Goal: Information Seeking & Learning: Learn about a topic

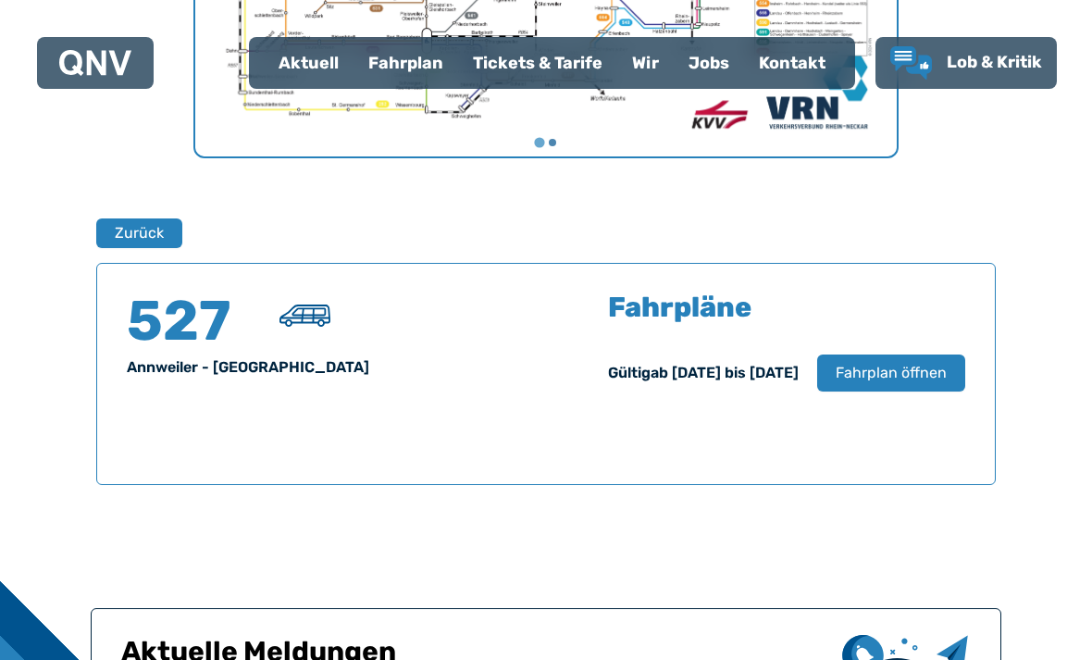
scroll to position [1052, 0]
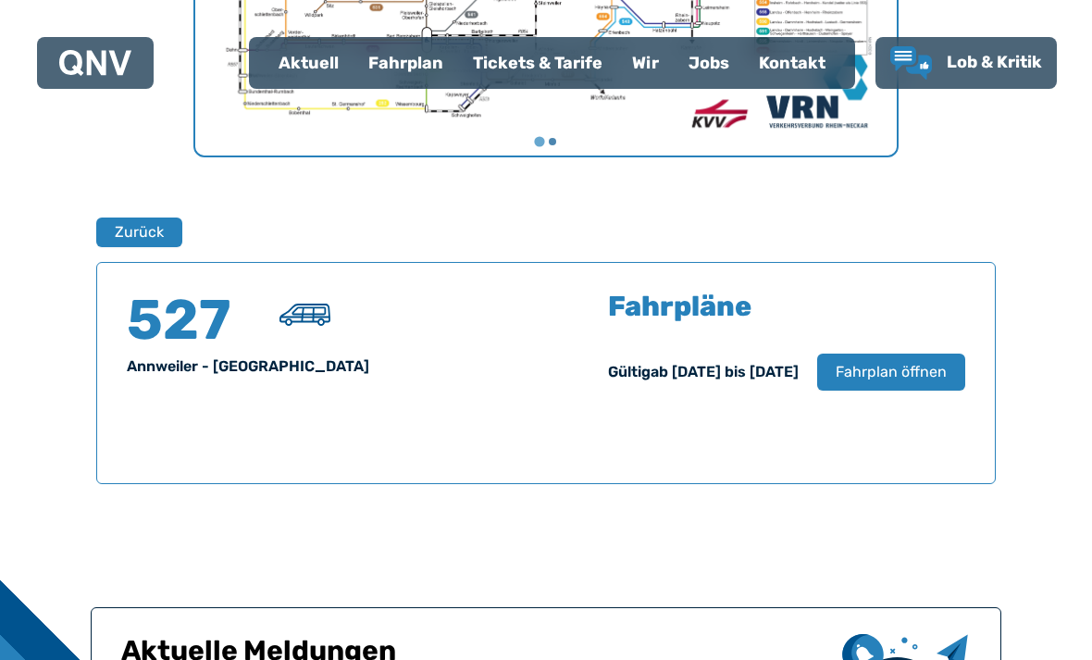
click at [918, 369] on span "Fahrplan öffnen" at bounding box center [891, 372] width 111 height 22
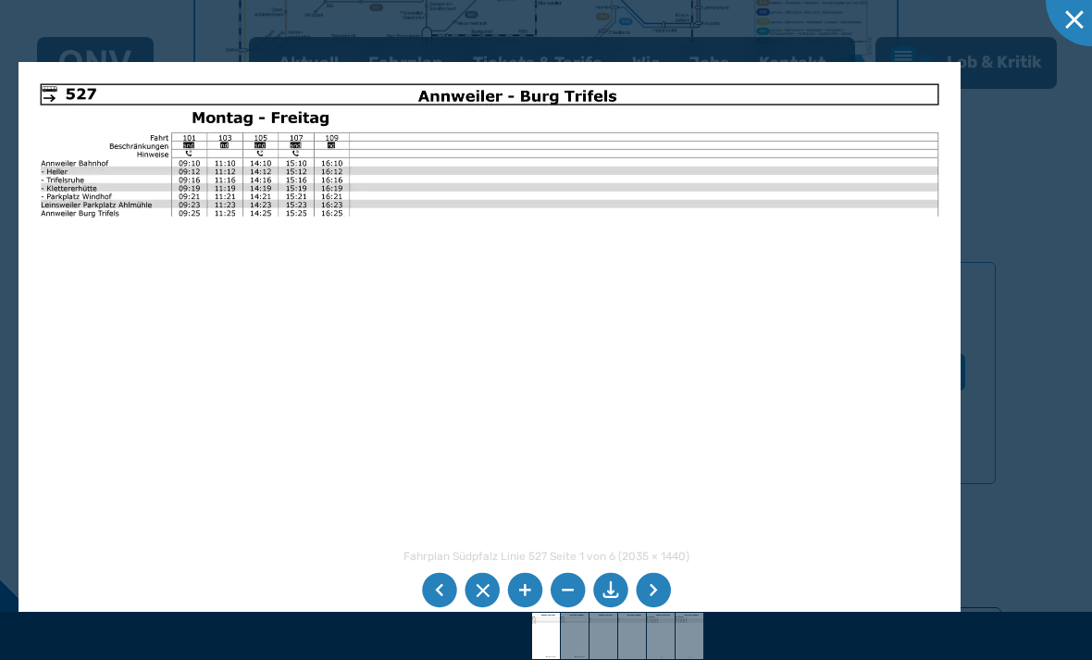
click at [934, 264] on img at bounding box center [490, 395] width 942 height 666
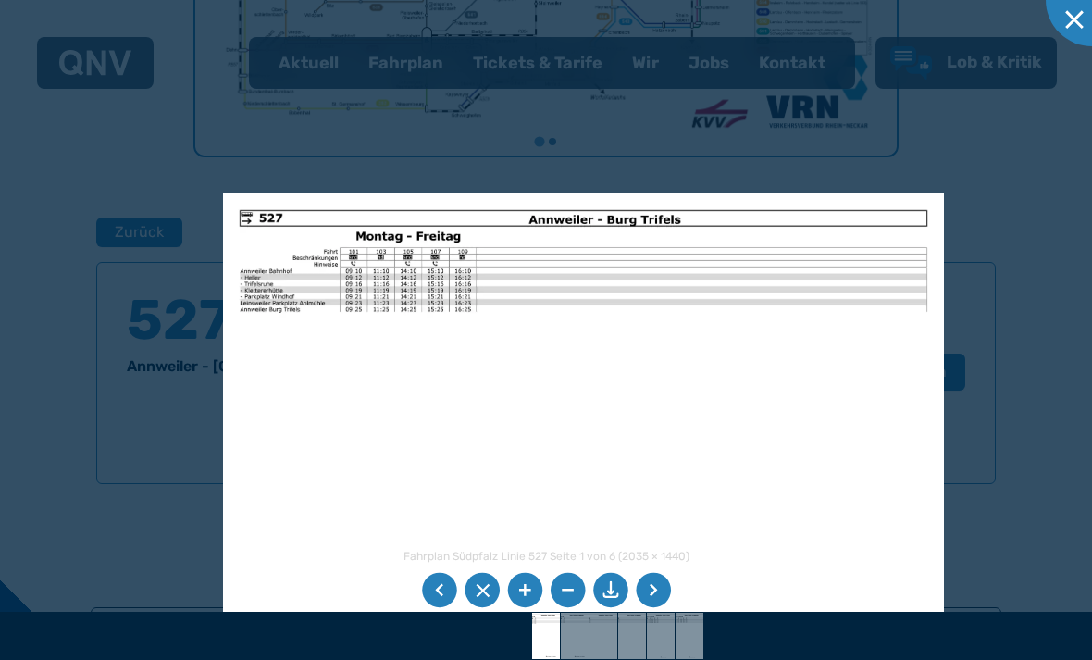
click at [945, 348] on div at bounding box center [546, 330] width 1092 height 660
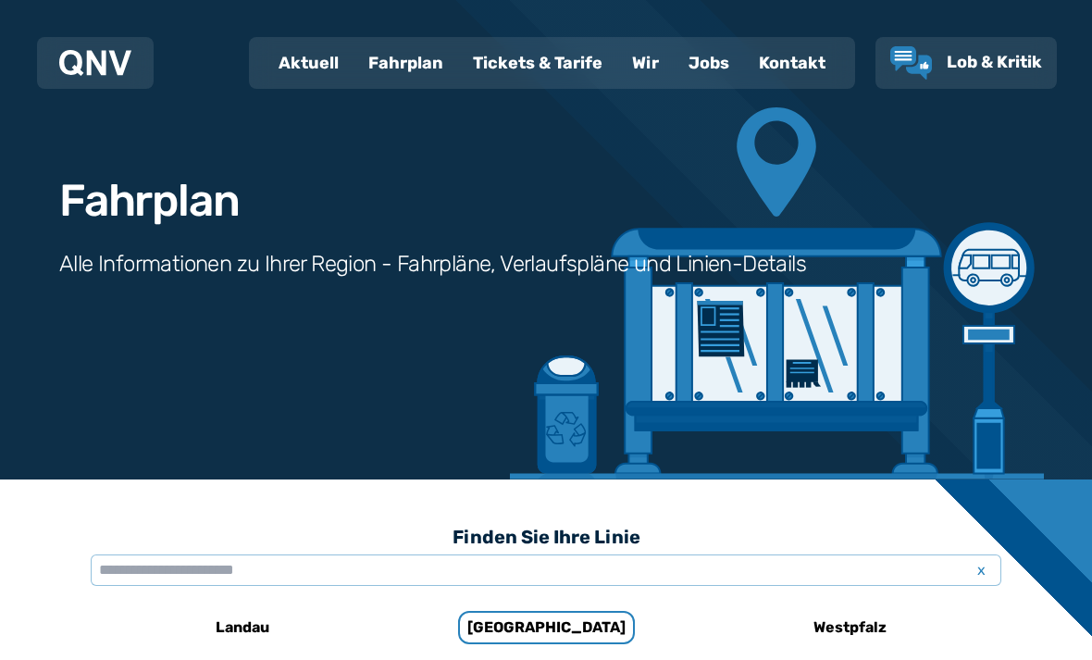
scroll to position [46, 0]
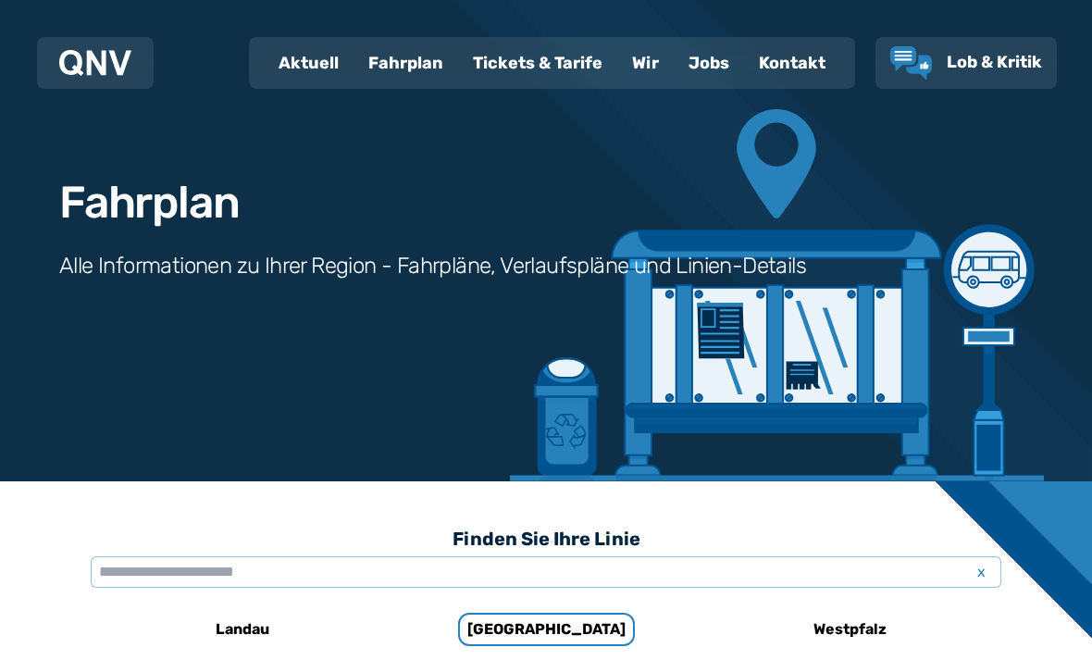
click at [306, 57] on div "Aktuell" at bounding box center [309, 63] width 90 height 48
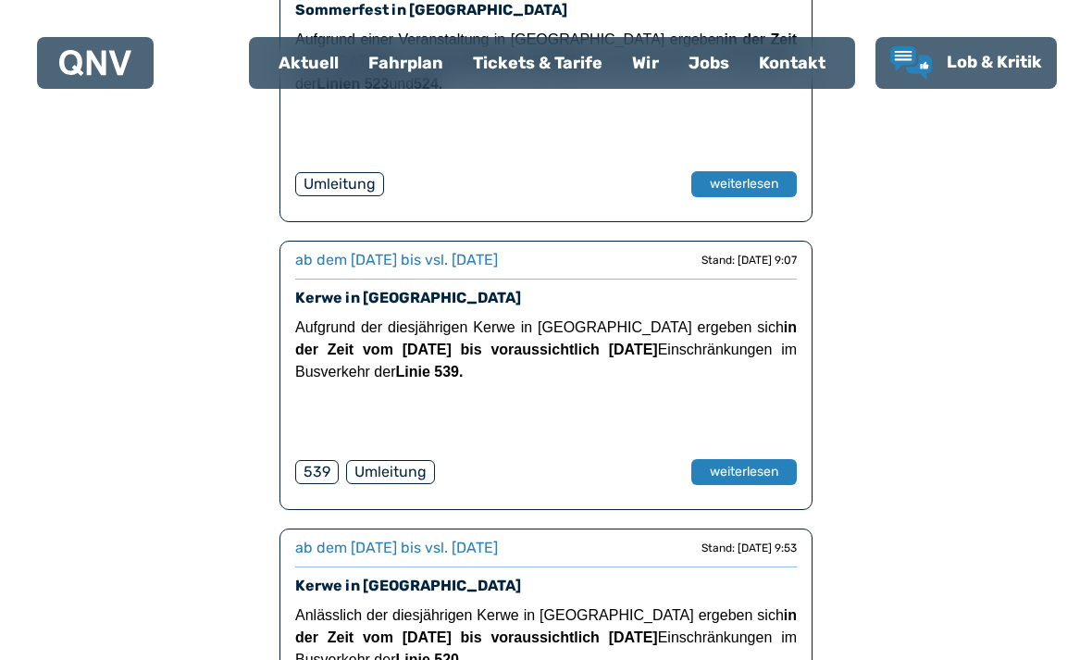
scroll to position [798, 0]
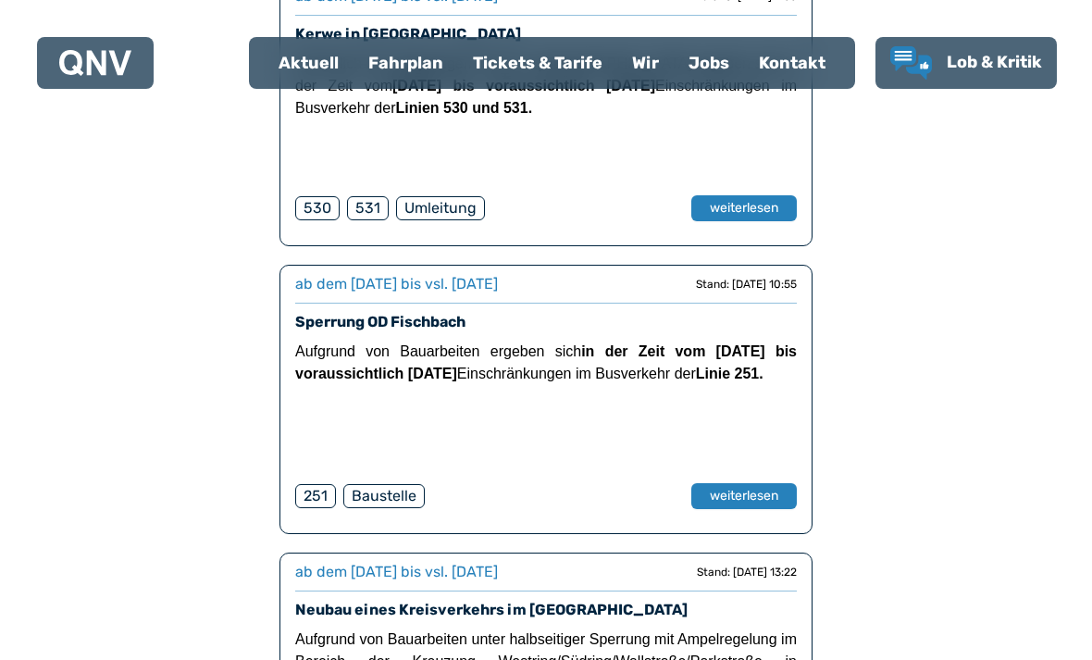
scroll to position [2499, 0]
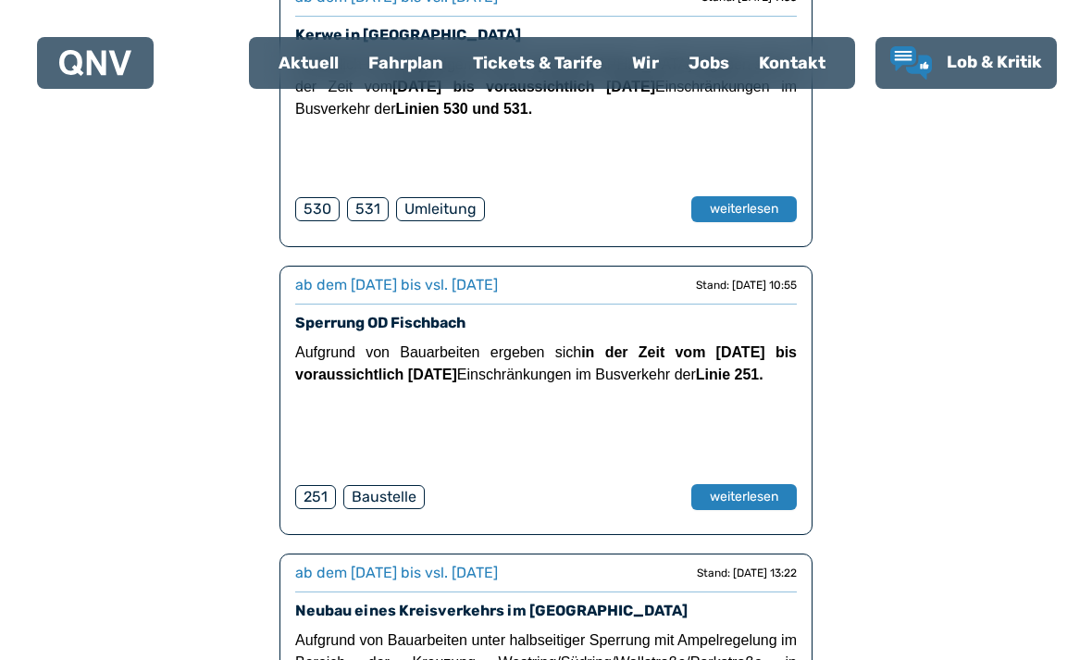
click at [524, 53] on div "Tickets & Tarife" at bounding box center [537, 63] width 159 height 48
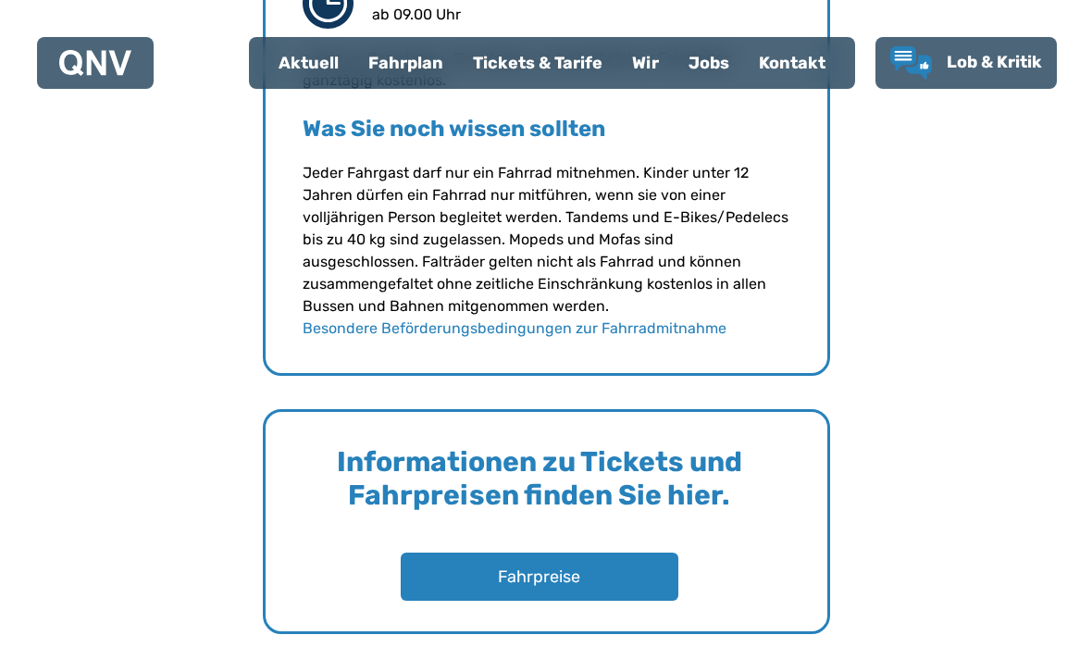
scroll to position [2591, 0]
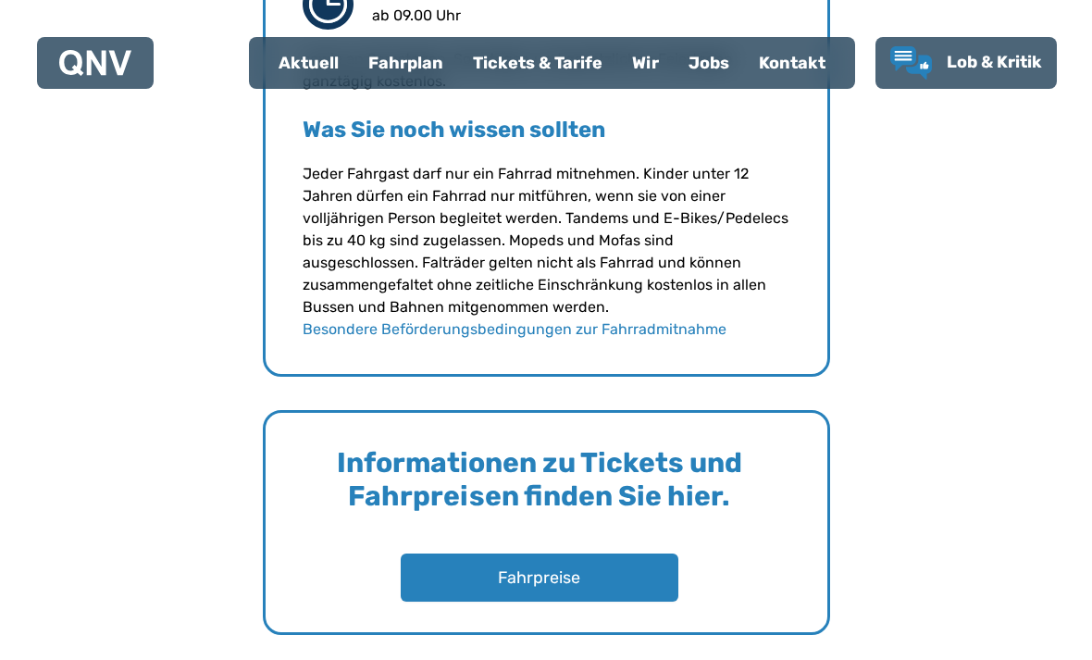
click at [461, 565] on button "Fahrpreise" at bounding box center [540, 578] width 278 height 48
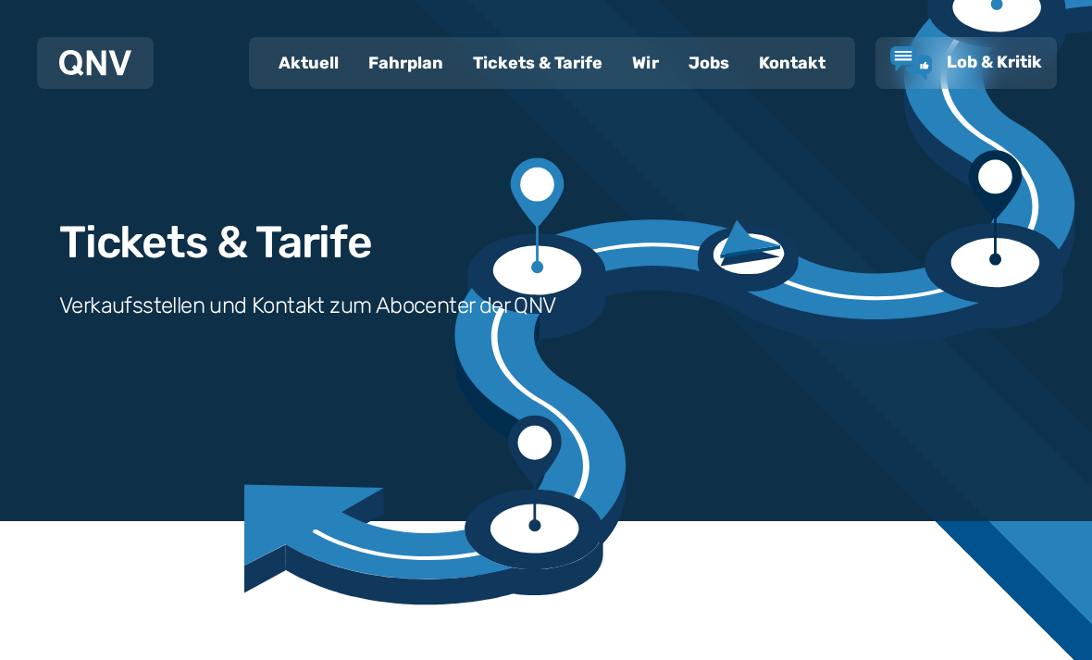
scroll to position [0, 0]
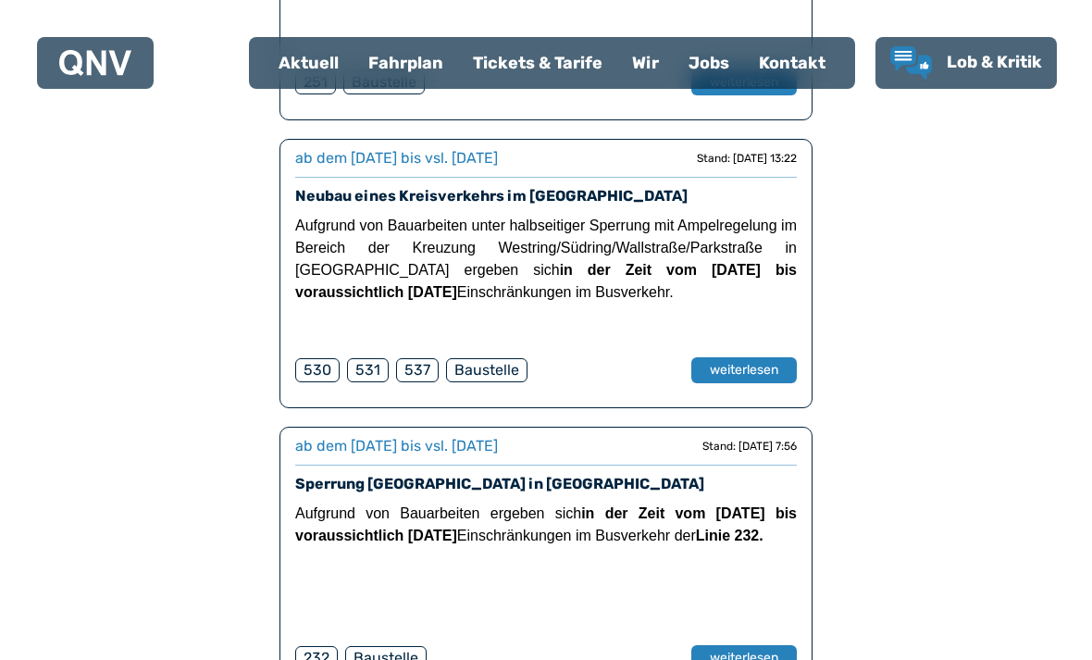
scroll to position [2907, 0]
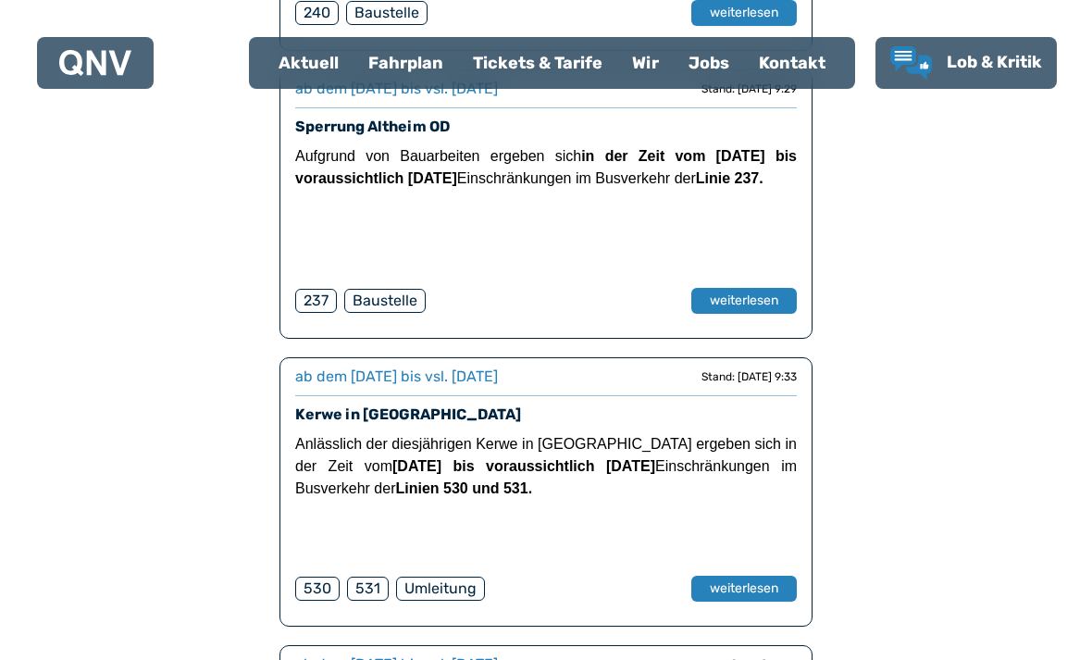
click at [332, 413] on link "Kerwe in [GEOGRAPHIC_DATA]" at bounding box center [408, 414] width 226 height 18
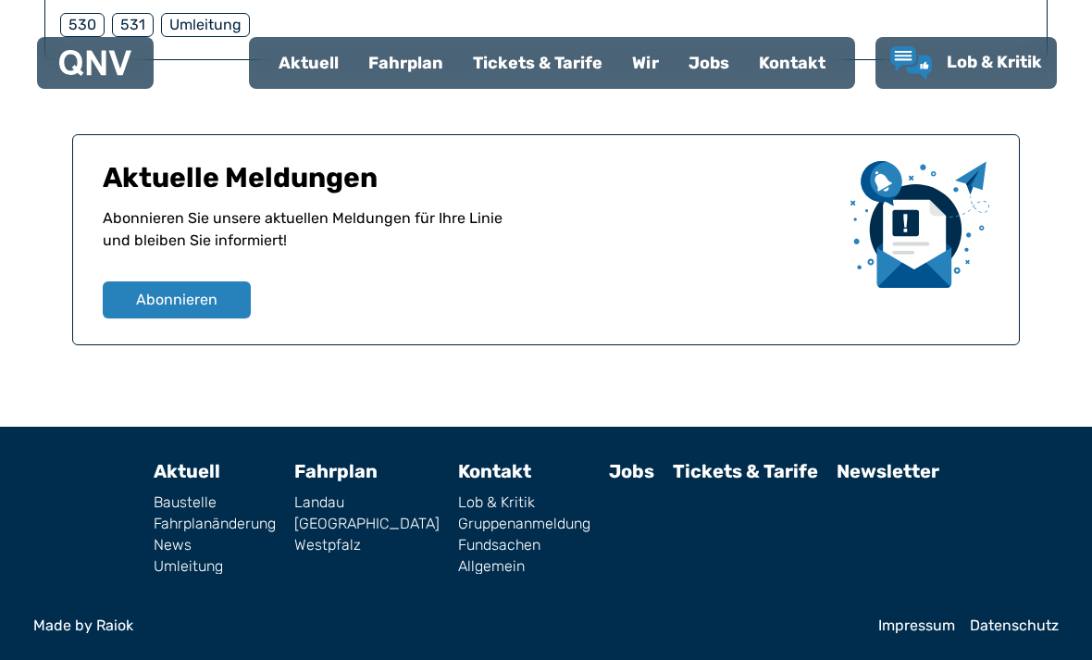
scroll to position [437, 0]
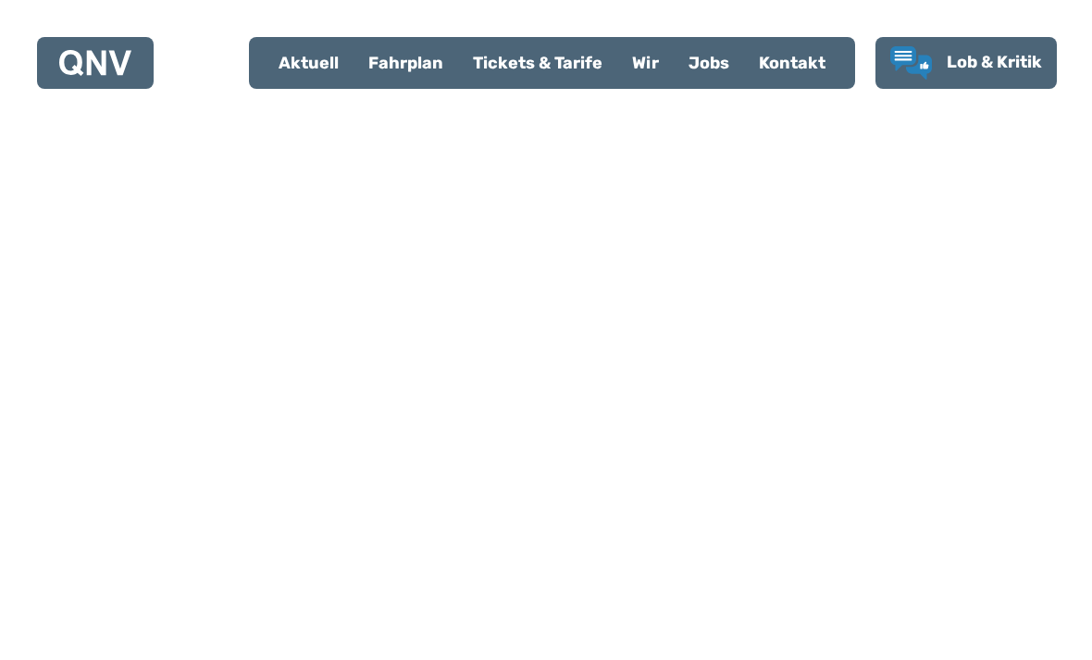
scroll to position [2146, 0]
